Goal: Information Seeking & Learning: Learn about a topic

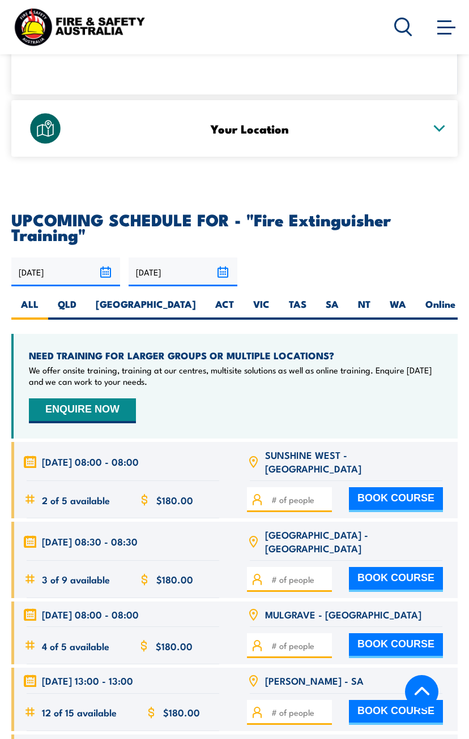
scroll to position [2023, 0]
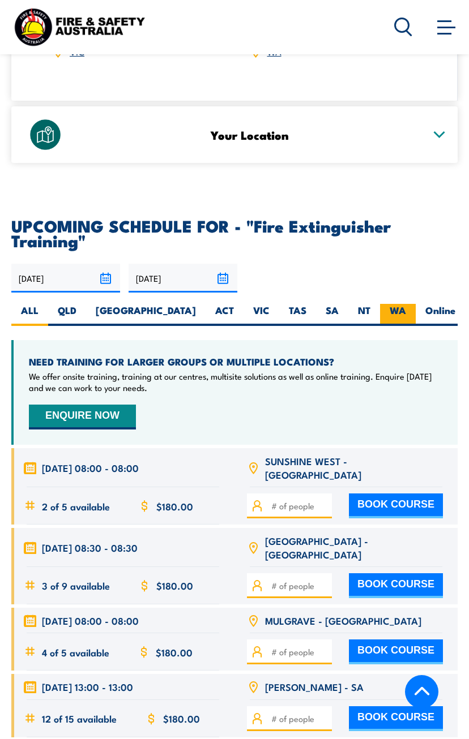
click at [380, 304] on label "WA" at bounding box center [398, 315] width 36 height 22
click at [406, 304] on input "WA" at bounding box center [409, 307] width 7 height 7
radio input "true"
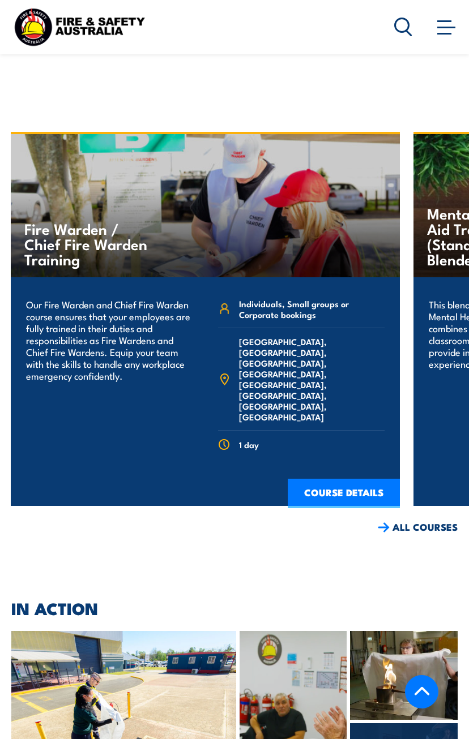
scroll to position [2965, 0]
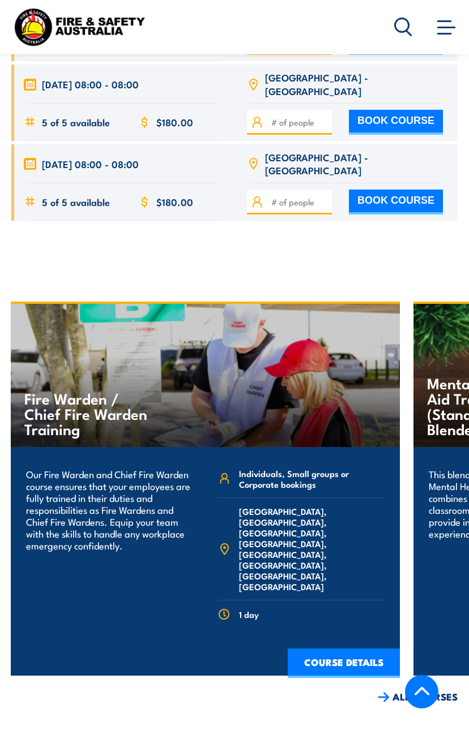
click at [331, 649] on link "COURSE DETAILS" at bounding box center [343, 663] width 112 height 29
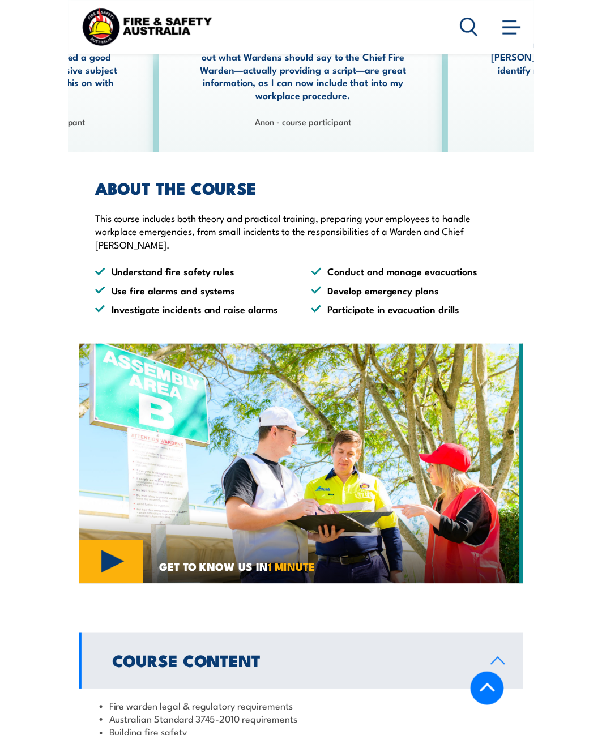
scroll to position [594, 0]
